Goal: Task Accomplishment & Management: Use online tool/utility

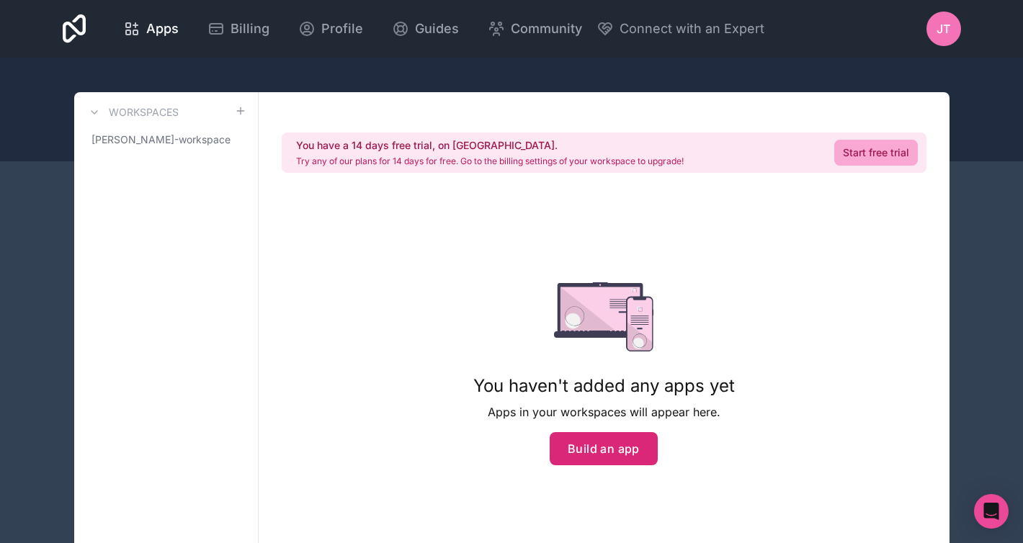
click at [576, 432] on button "Build an app" at bounding box center [604, 448] width 108 height 33
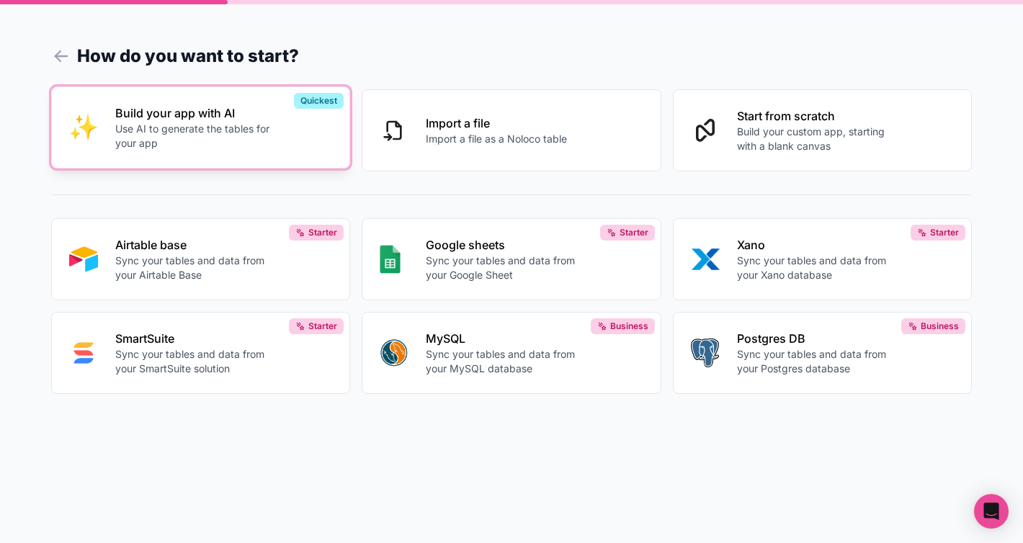
click at [230, 122] on p "Use AI to generate the tables for your app" at bounding box center [195, 136] width 160 height 29
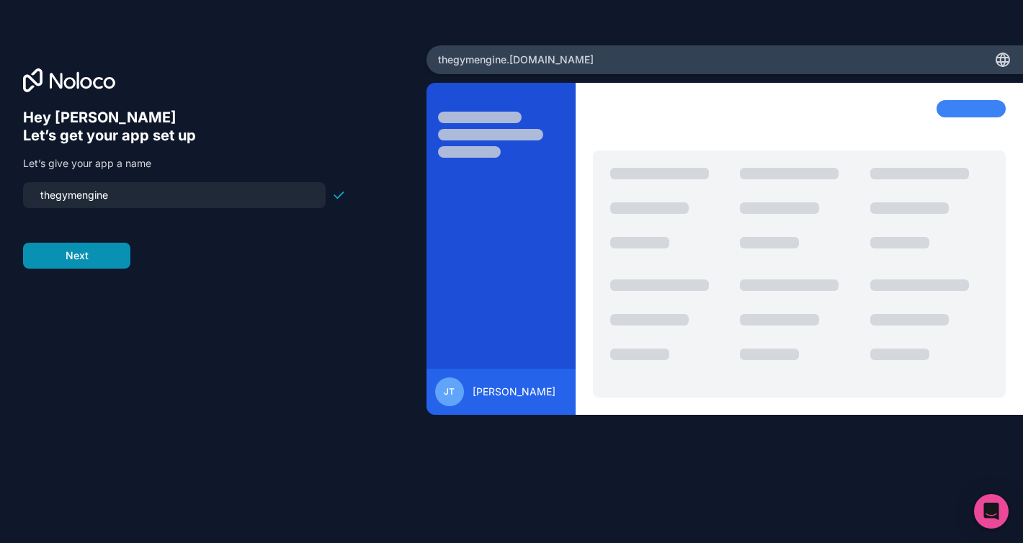
click at [53, 243] on button "Next" at bounding box center [76, 256] width 107 height 26
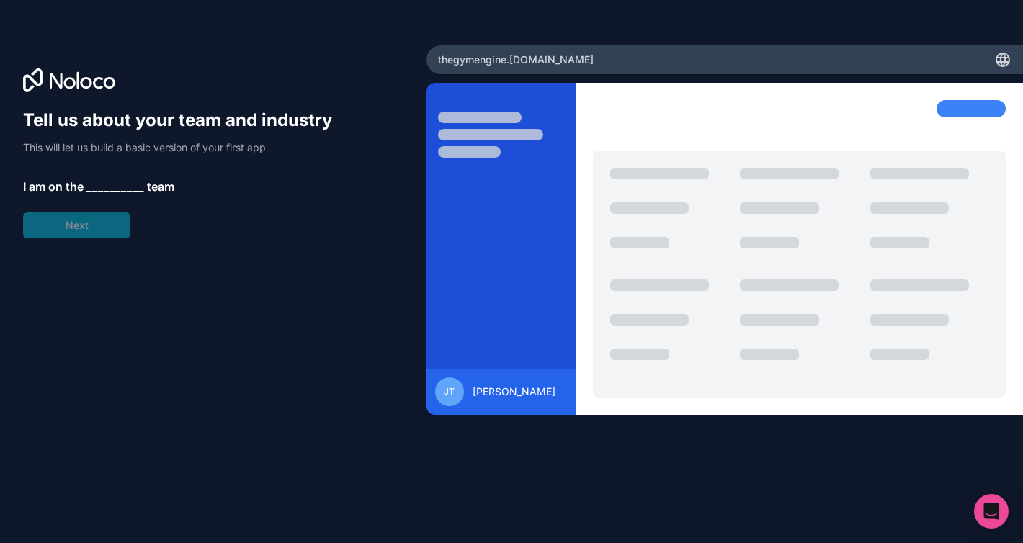
click at [86, 178] on span "__________" at bounding box center [115, 186] width 58 height 17
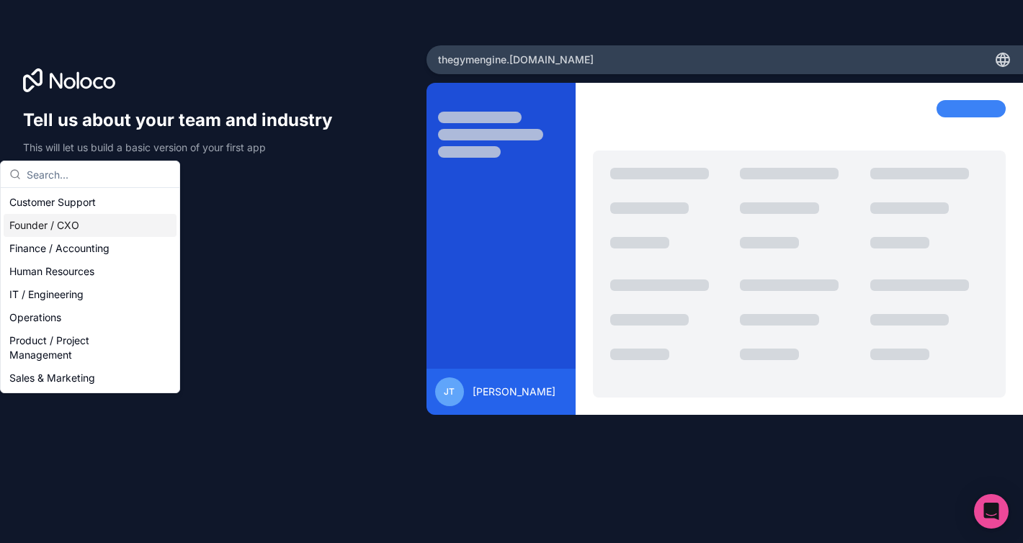
click at [78, 216] on div "Founder / CXO" at bounding box center [90, 225] width 173 height 23
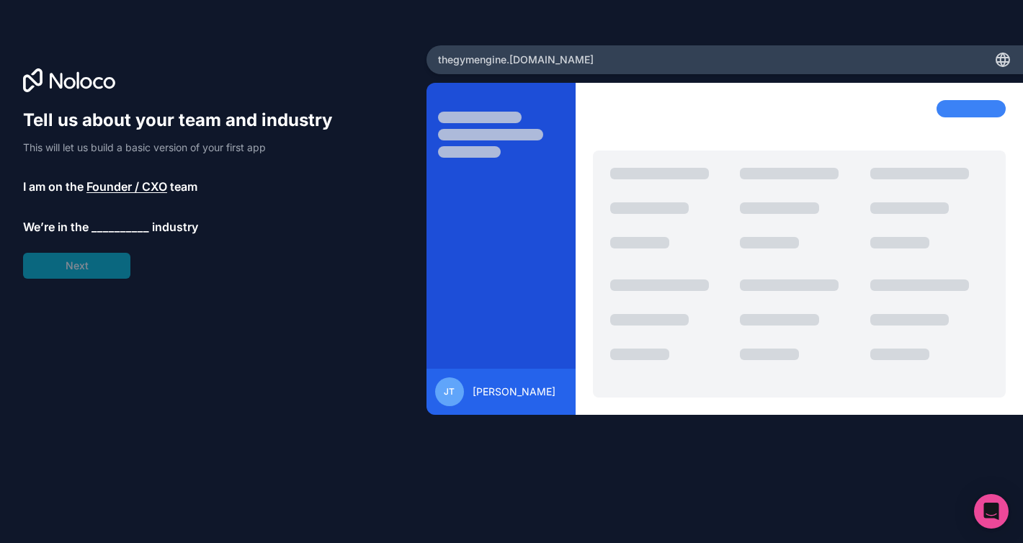
click at [92, 218] on span "__________" at bounding box center [121, 226] width 58 height 17
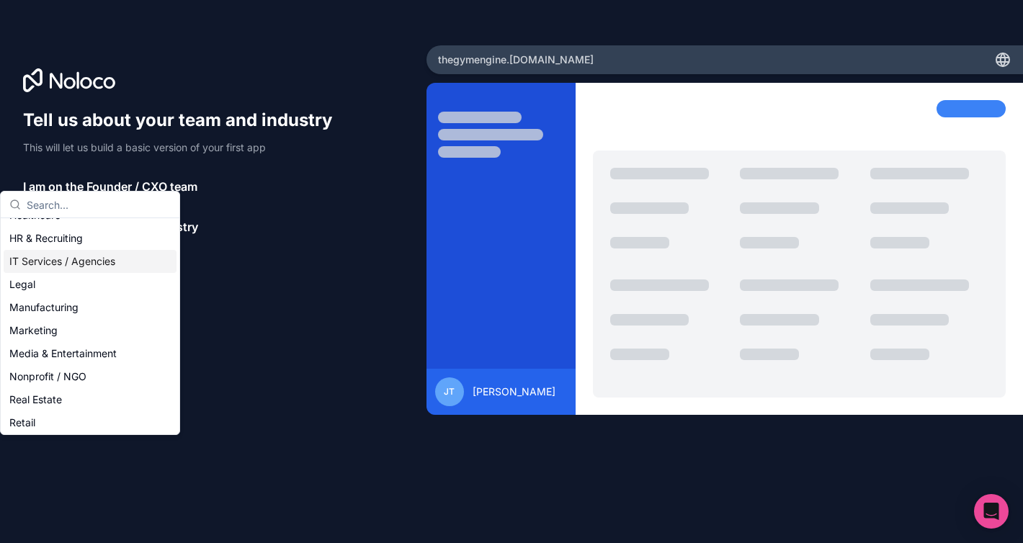
scroll to position [138, 0]
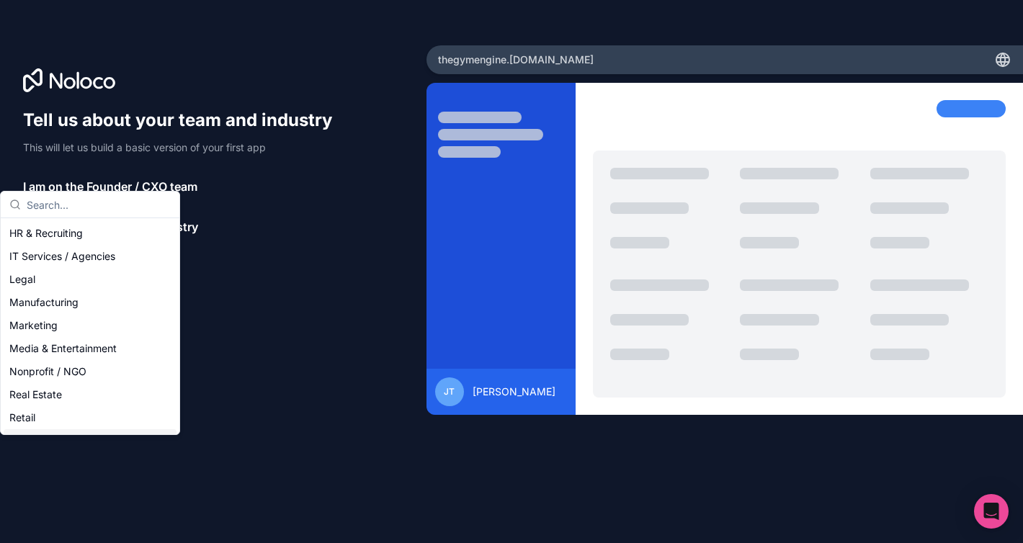
click at [86, 429] on div "Software & Technology" at bounding box center [90, 440] width 173 height 23
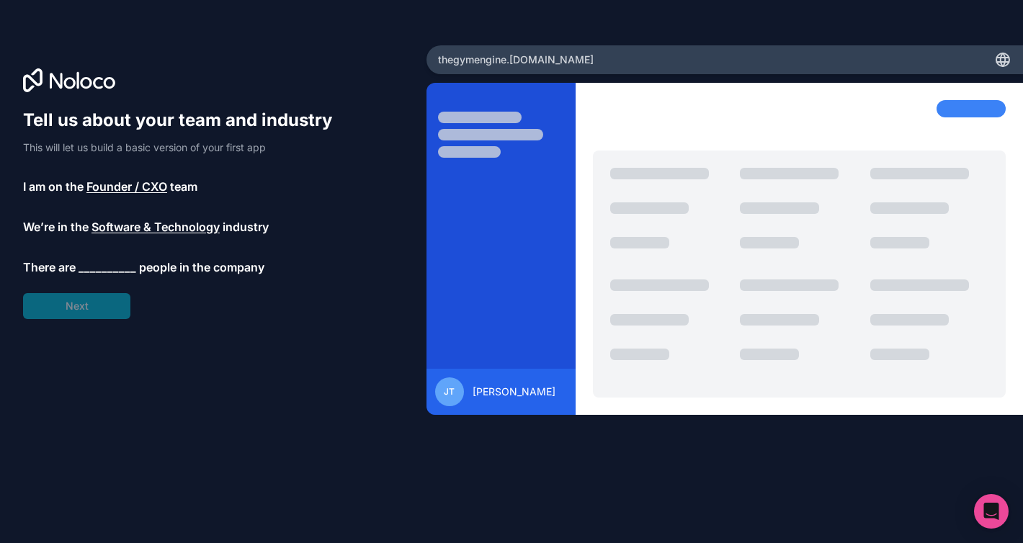
click at [81, 259] on span "__________" at bounding box center [108, 267] width 58 height 17
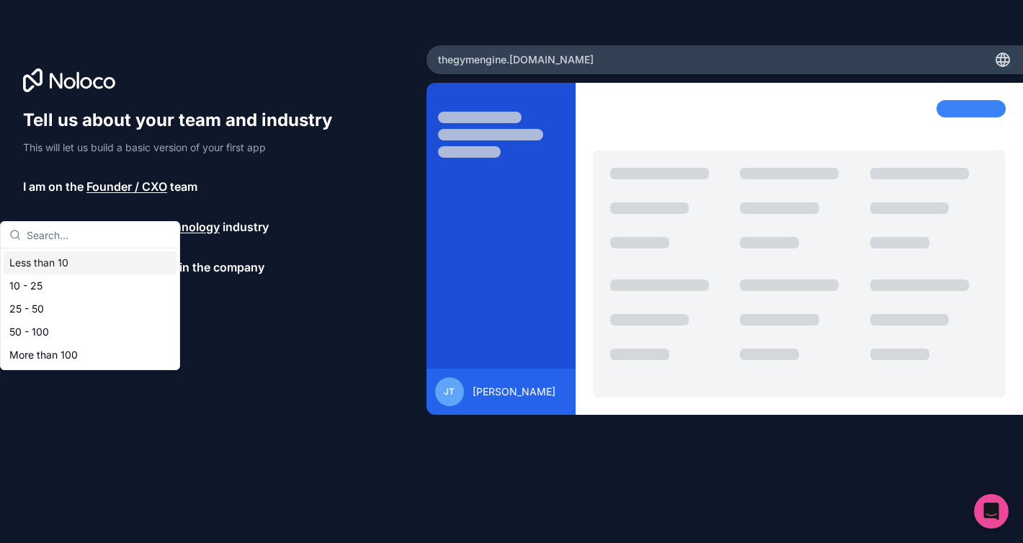
click at [64, 251] on div "Less than 10" at bounding box center [90, 262] width 173 height 23
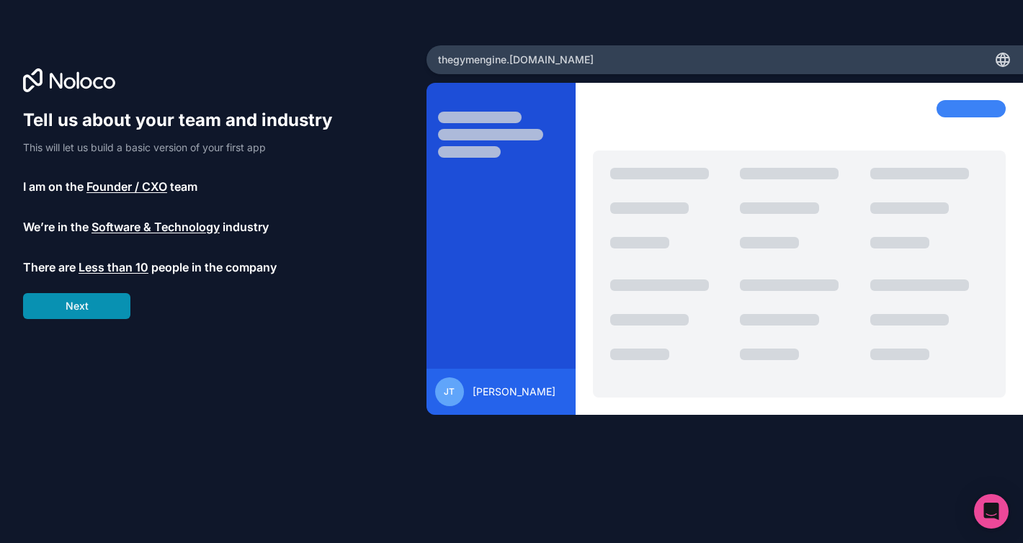
click at [76, 293] on button "Next" at bounding box center [76, 306] width 107 height 26
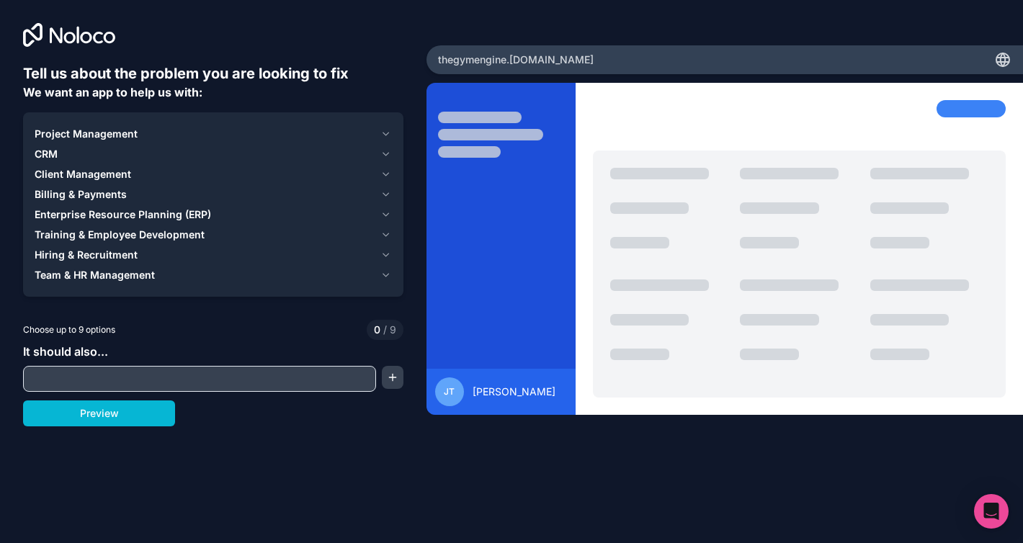
click at [100, 369] on input "text" at bounding box center [200, 379] width 346 height 20
paste input "You are building “Gym Engine OS – Owner Dashboard”, a no-code SaaS web app for …"
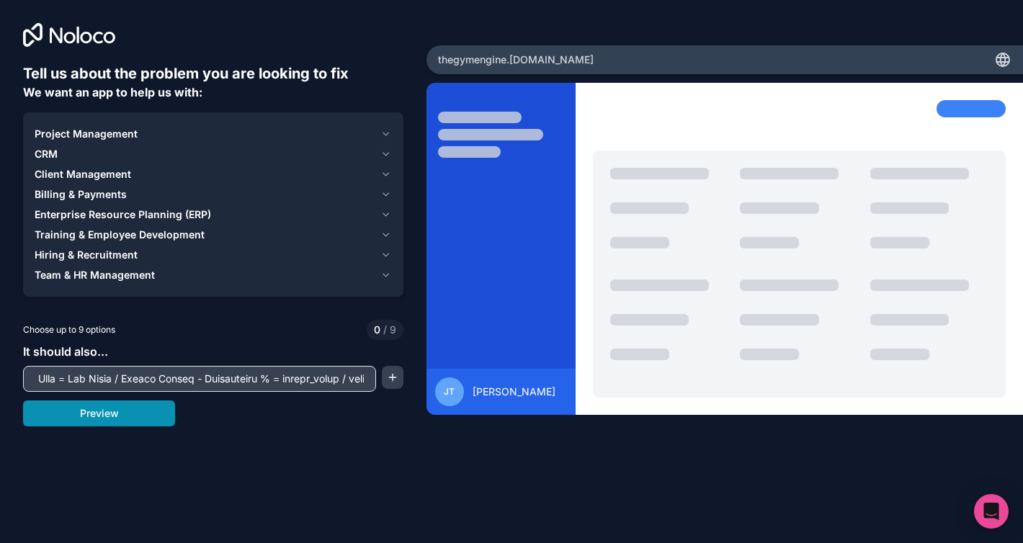
type input "You are building “Gym Engine OS – Owner Dashboard”, a no-code SaaS web app for …"
click at [146, 401] on button "Preview" at bounding box center [99, 414] width 152 height 26
click at [352, 127] on div "Project Management" at bounding box center [205, 134] width 340 height 14
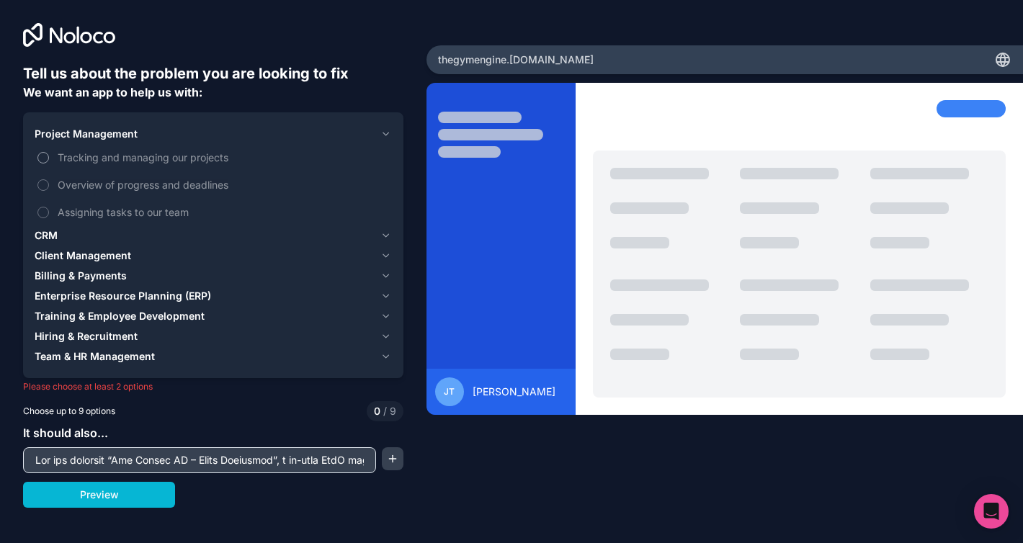
click at [139, 150] on span "Tracking and managing our projects" at bounding box center [223, 157] width 331 height 15
click at [49, 152] on button "Tracking and managing our projects" at bounding box center [43, 158] width 12 height 12
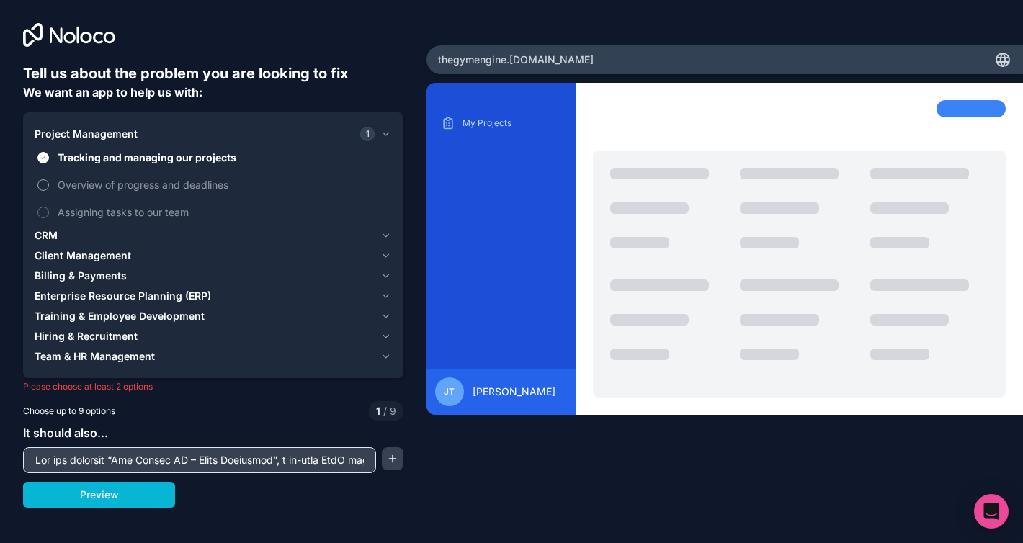
click at [122, 177] on span "Overview of progress and deadlines" at bounding box center [223, 184] width 331 height 15
click at [49, 179] on button "Overview of progress and deadlines" at bounding box center [43, 185] width 12 height 12
click at [114, 205] on span "Assigning tasks to our team" at bounding box center [223, 212] width 331 height 15
click at [49, 207] on button "Assigning tasks to our team" at bounding box center [43, 213] width 12 height 12
click at [91, 228] on div "CRM" at bounding box center [205, 235] width 340 height 14
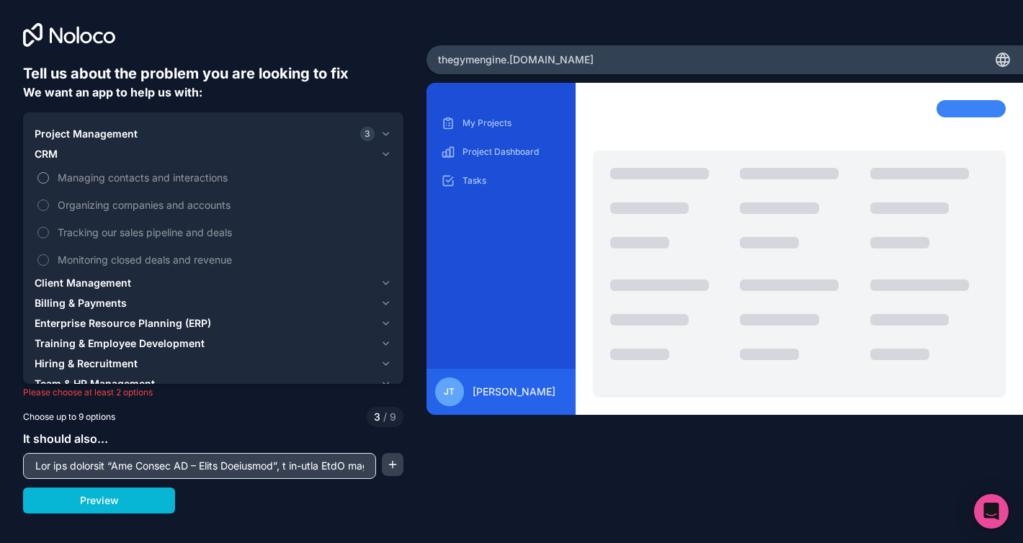
click at [95, 170] on span "Managing contacts and interactions" at bounding box center [223, 177] width 331 height 15
click at [49, 172] on button "Managing contacts and interactions" at bounding box center [43, 178] width 12 height 12
click at [89, 197] on span "Organizing companies and accounts" at bounding box center [223, 204] width 331 height 15
click at [49, 200] on button "Organizing companies and accounts" at bounding box center [43, 206] width 12 height 12
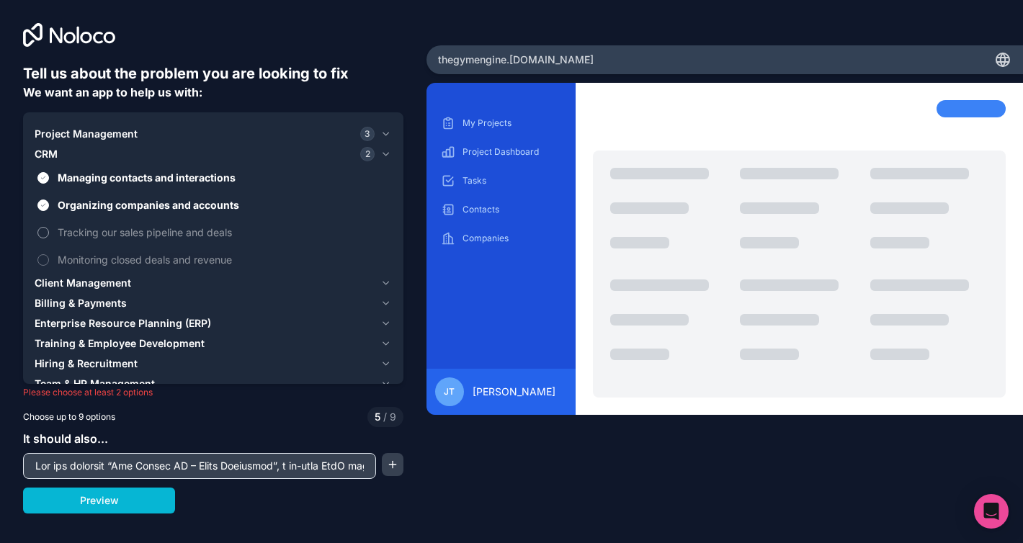
click at [81, 225] on span "Tracking our sales pipeline and deals" at bounding box center [223, 232] width 331 height 15
click at [49, 227] on button "Tracking our sales pipeline and deals" at bounding box center [43, 233] width 12 height 12
click at [78, 252] on span "Monitoring closed deals and revenue" at bounding box center [223, 259] width 331 height 15
click at [49, 254] on button "Monitoring closed deals and revenue" at bounding box center [43, 260] width 12 height 12
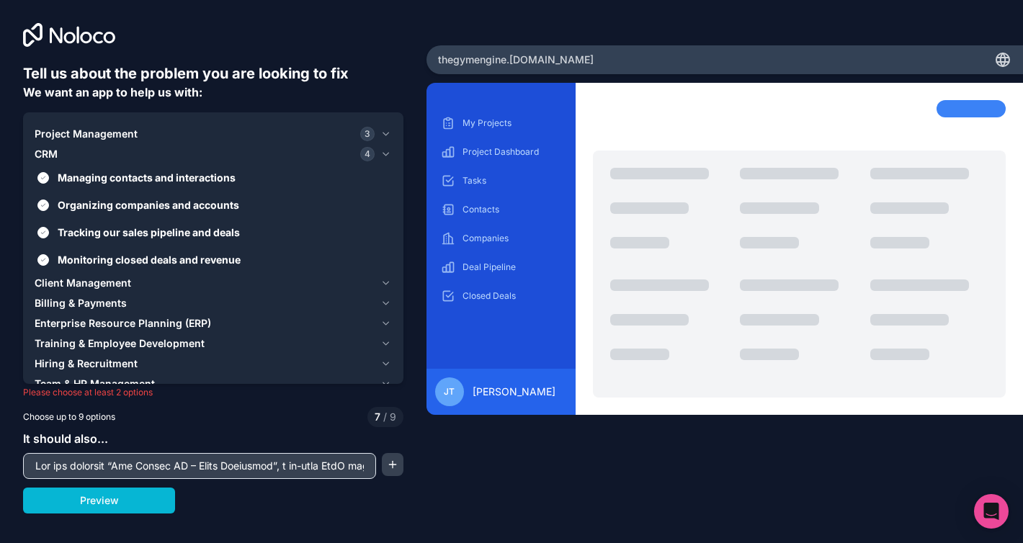
click at [74, 273] on button "Client Management" at bounding box center [213, 283] width 357 height 20
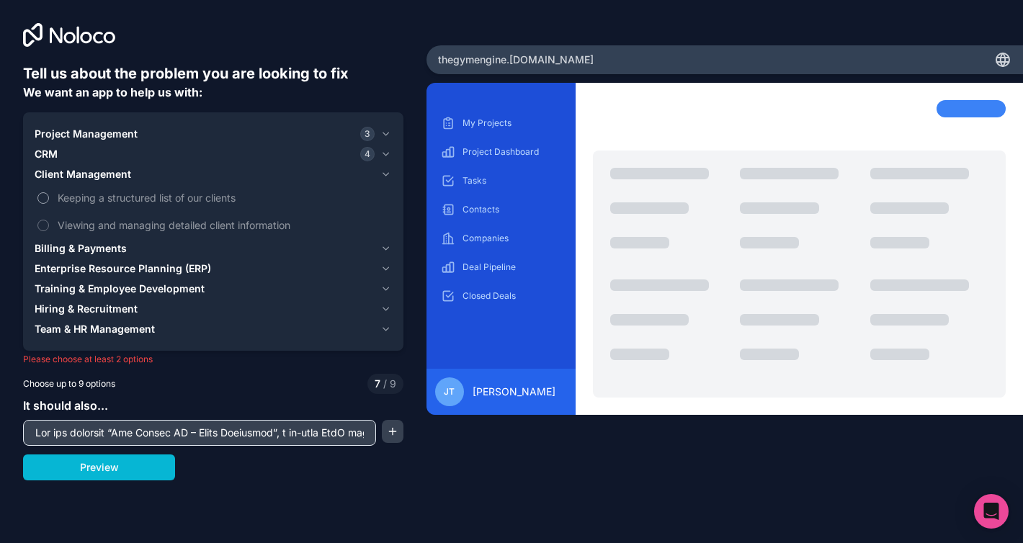
click at [78, 190] on span "Keeping a structured list of our clients" at bounding box center [223, 197] width 331 height 15
click at [49, 192] on button "Keeping a structured list of our clients" at bounding box center [43, 198] width 12 height 12
click at [72, 218] on span "Viewing and managing detailed client information" at bounding box center [223, 225] width 331 height 15
click at [49, 220] on button "Viewing and managing detailed client information" at bounding box center [43, 226] width 12 height 12
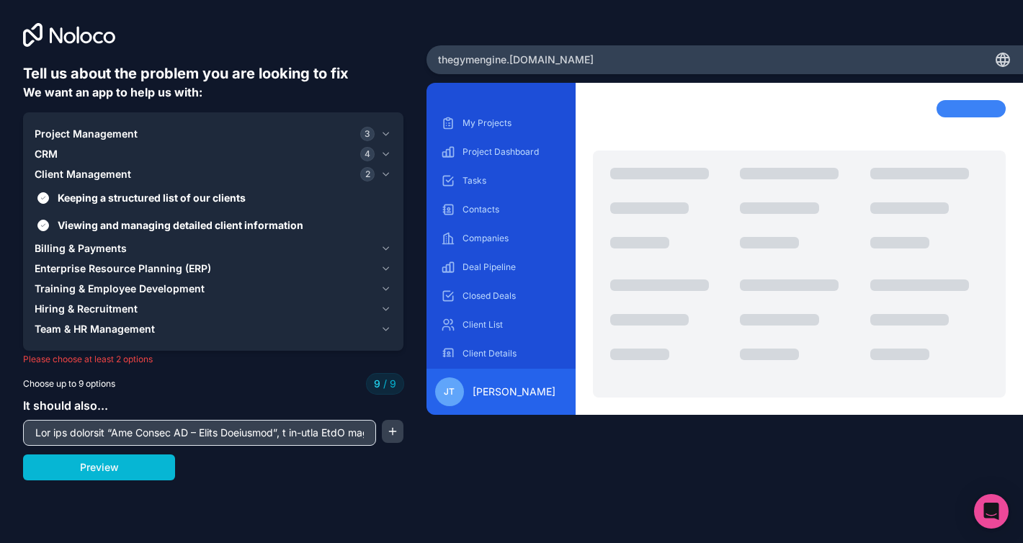
click at [70, 241] on span "Billing & Payments" at bounding box center [81, 248] width 92 height 14
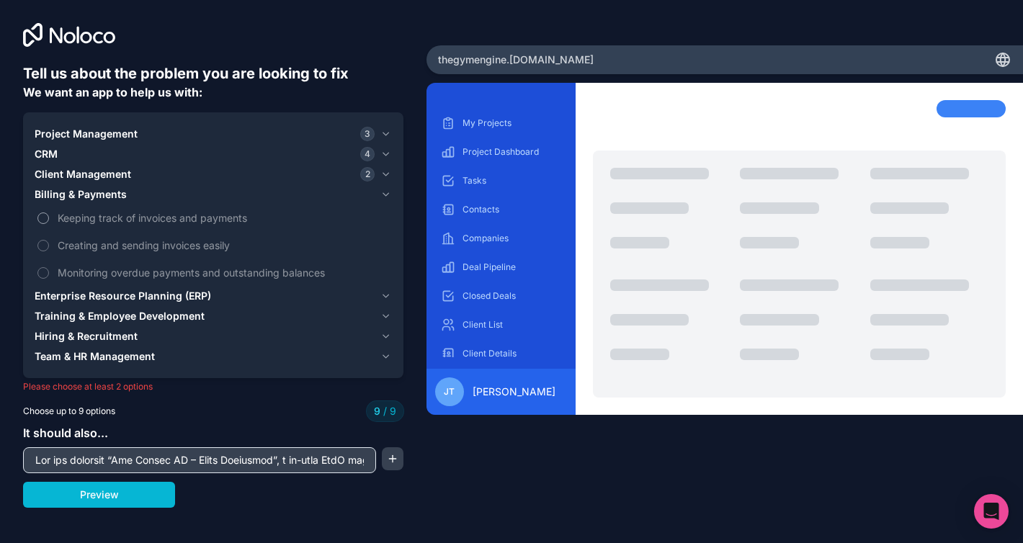
click at [85, 210] on span "Keeping track of invoices and payments" at bounding box center [223, 217] width 331 height 15
click at [80, 232] on label "Creating and sending invoices easily" at bounding box center [213, 245] width 357 height 27
click at [80, 265] on span "Monitoring overdue payments and outstanding balances" at bounding box center [223, 272] width 331 height 15
